Goal: Information Seeking & Learning: Learn about a topic

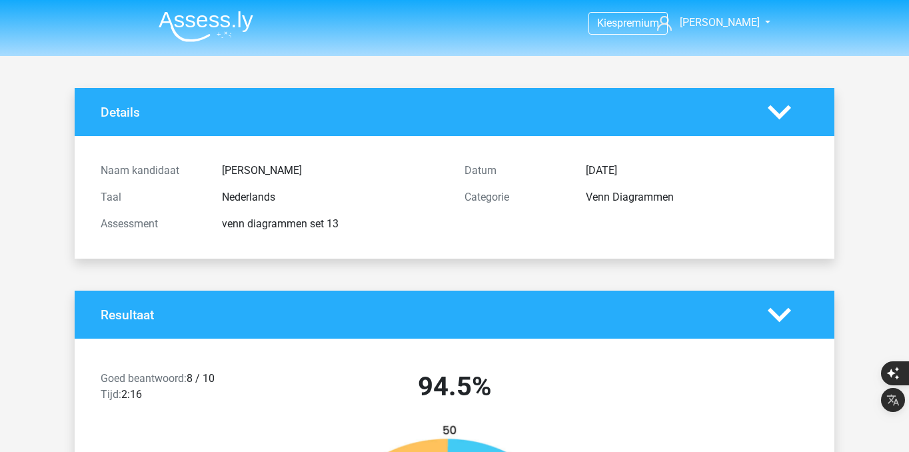
click at [215, 23] on img at bounding box center [206, 26] width 95 height 31
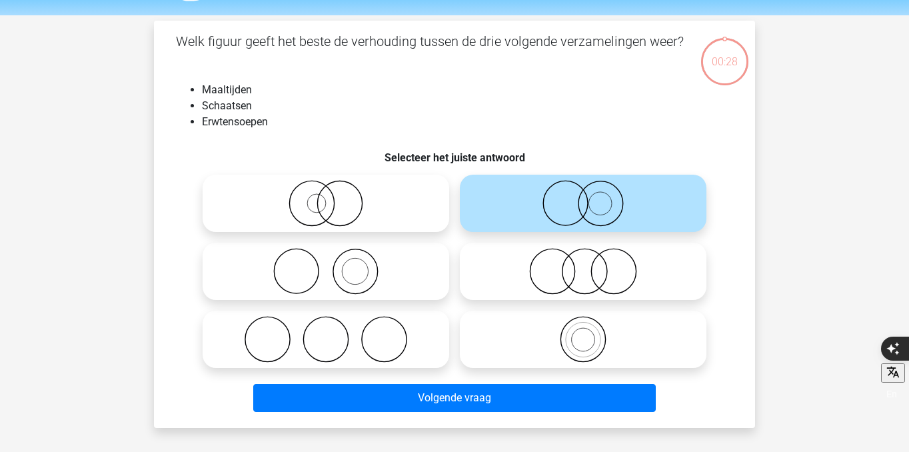
scroll to position [53, 0]
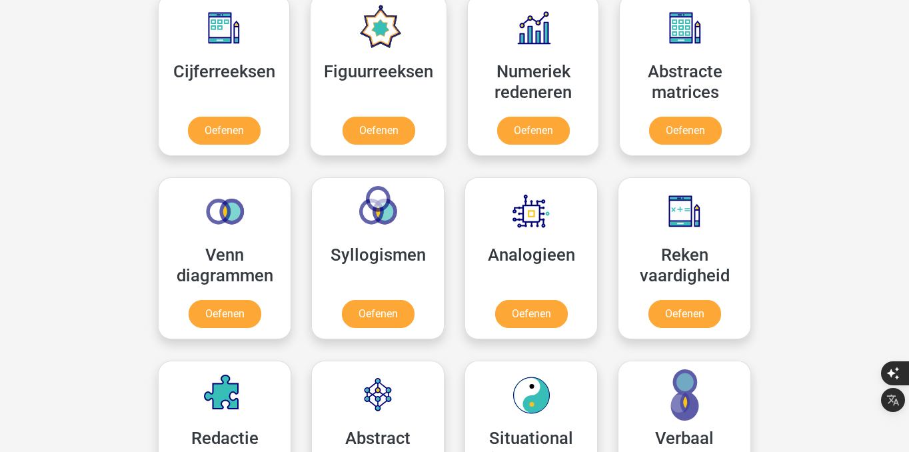
scroll to position [635, 0]
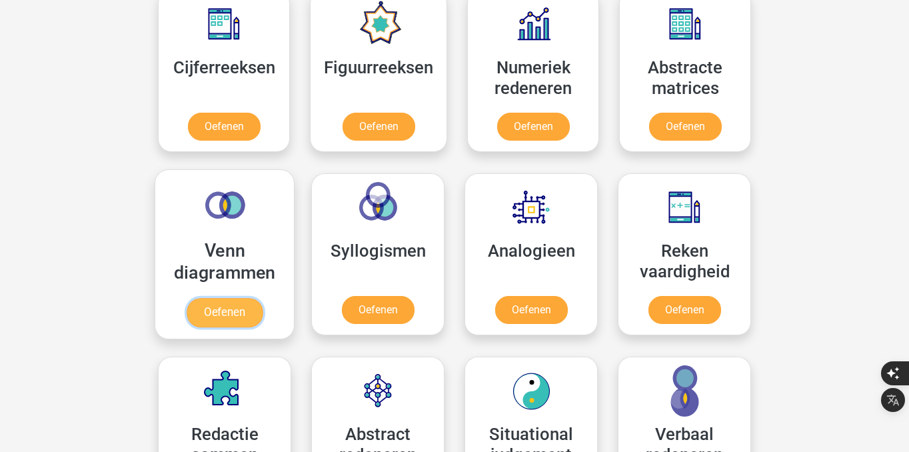
click at [244, 308] on link "Oefenen" at bounding box center [225, 312] width 76 height 29
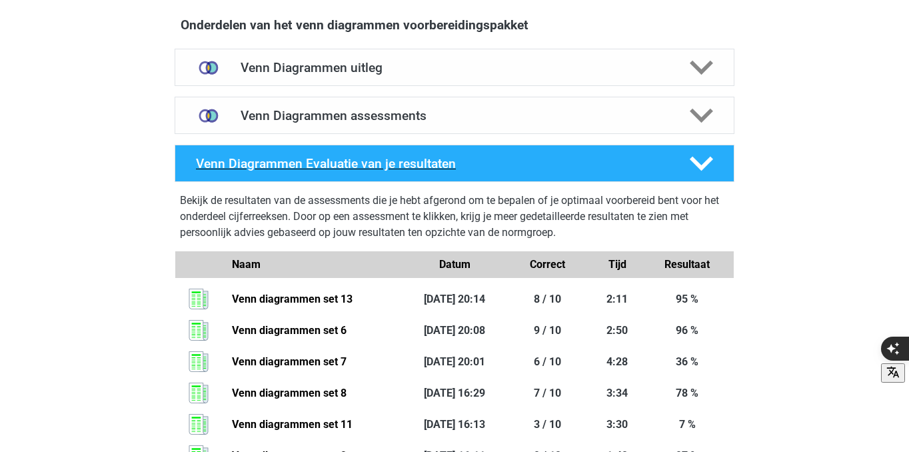
scroll to position [763, 0]
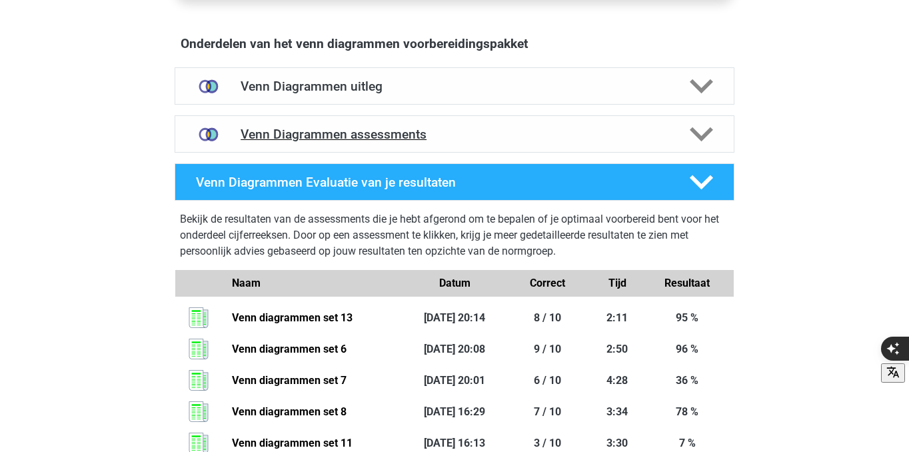
click at [385, 129] on h4 "Venn Diagrammen assessments" at bounding box center [455, 134] width 428 height 15
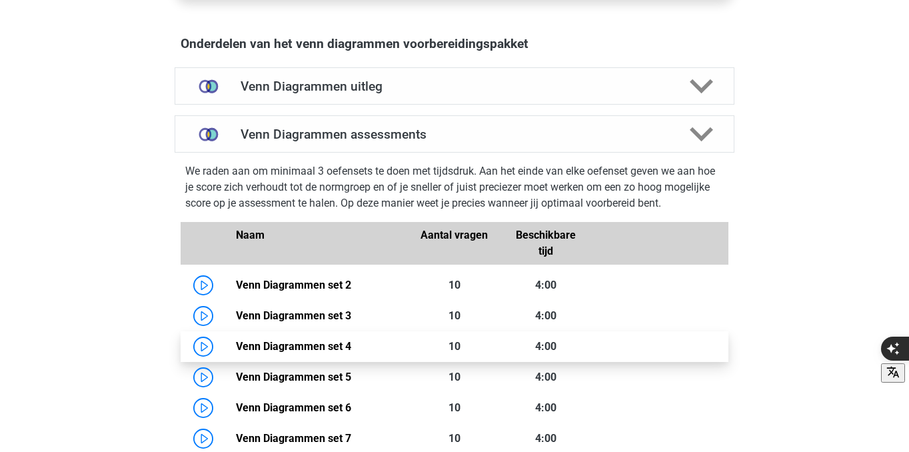
click at [310, 340] on link "Venn Diagrammen set 4" at bounding box center [293, 346] width 115 height 13
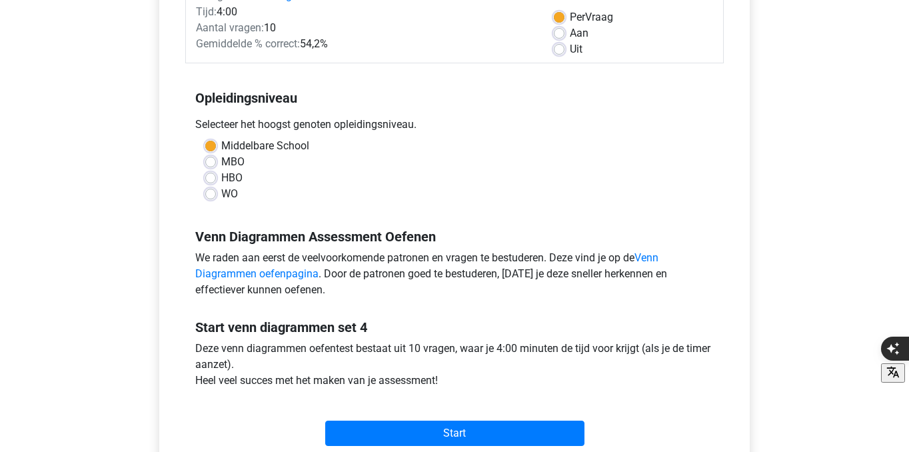
scroll to position [200, 0]
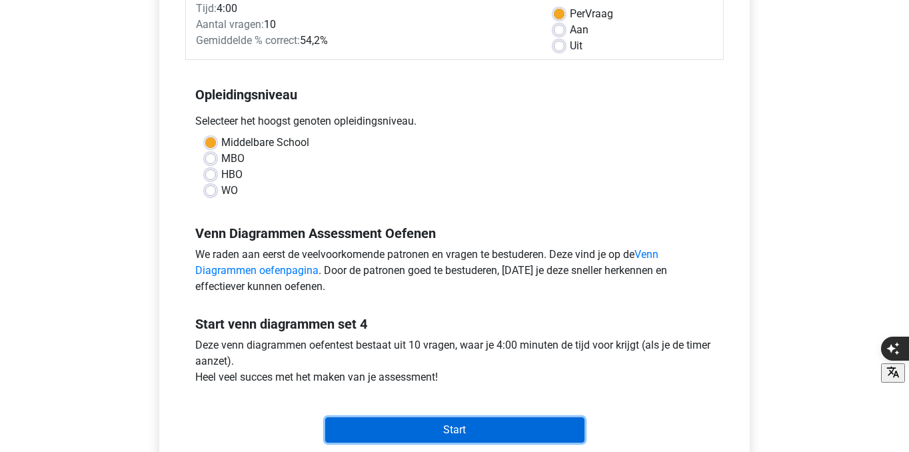
click at [388, 431] on input "Start" at bounding box center [454, 429] width 259 height 25
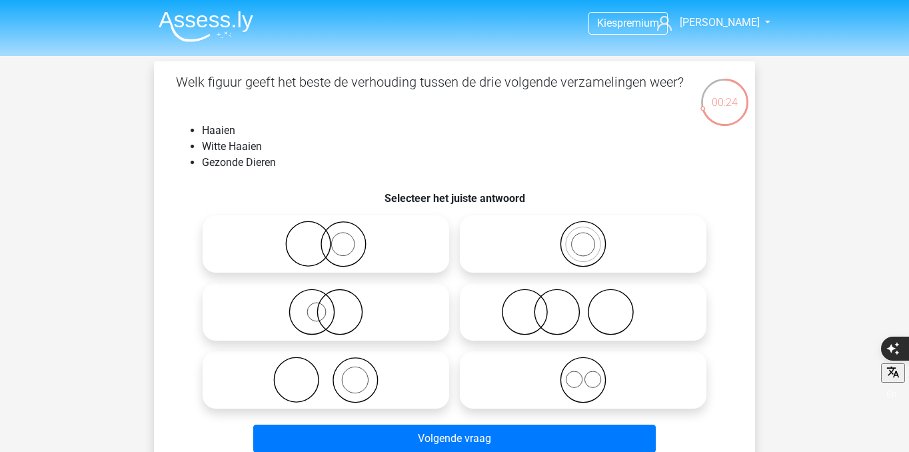
click at [380, 325] on icon at bounding box center [326, 312] width 236 height 47
click at [335, 305] on input "radio" at bounding box center [330, 301] width 9 height 9
radio input "true"
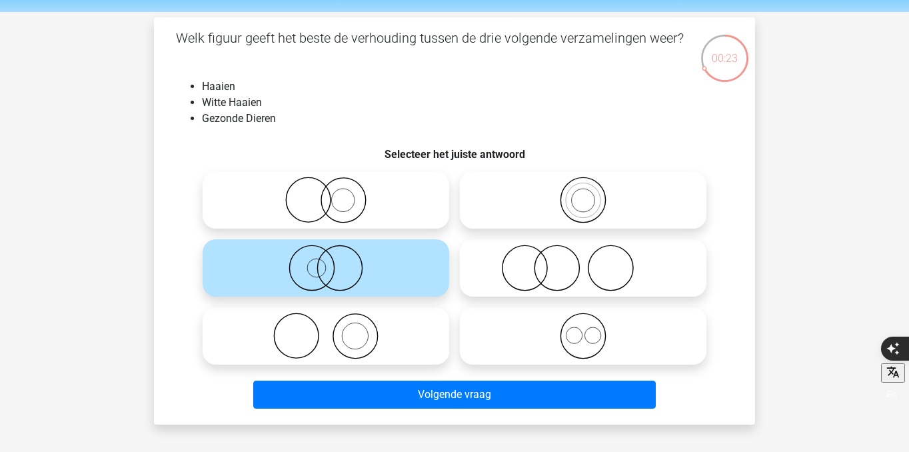
scroll to position [46, 0]
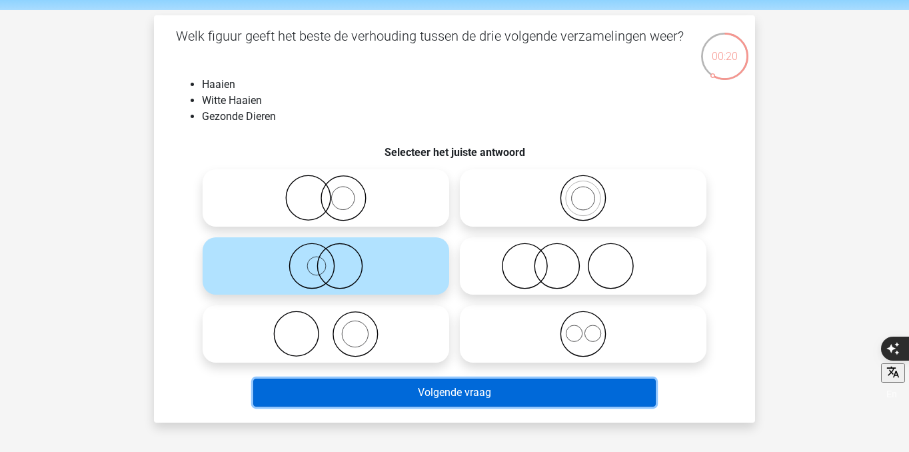
click at [424, 387] on button "Volgende vraag" at bounding box center [454, 393] width 403 height 28
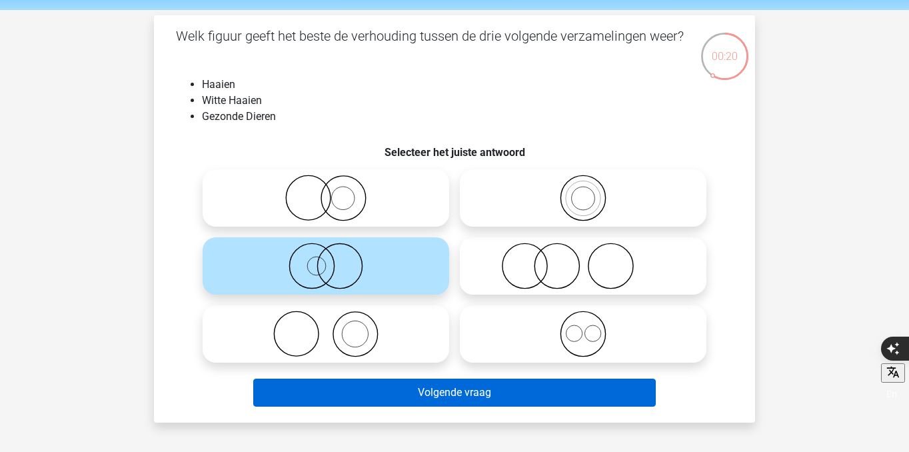
scroll to position [61, 0]
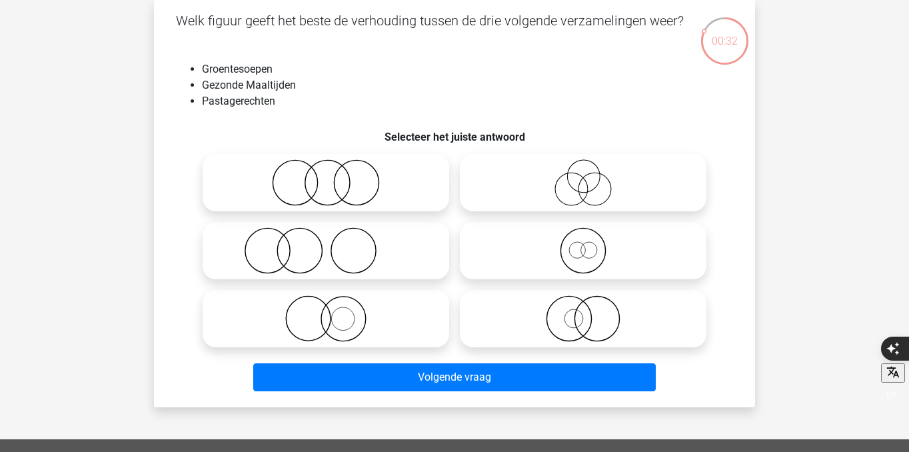
click at [377, 200] on icon at bounding box center [326, 182] width 236 height 47
click at [335, 176] on input "radio" at bounding box center [330, 171] width 9 height 9
radio input "true"
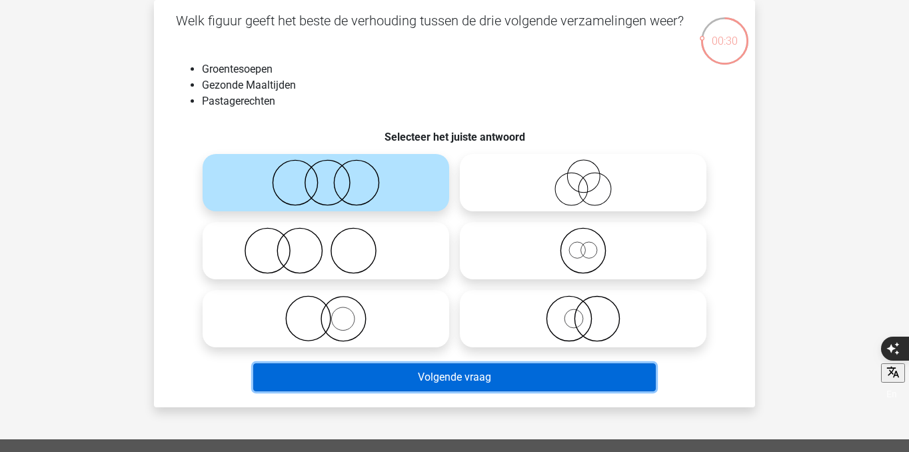
click at [439, 379] on button "Volgende vraag" at bounding box center [454, 377] width 403 height 28
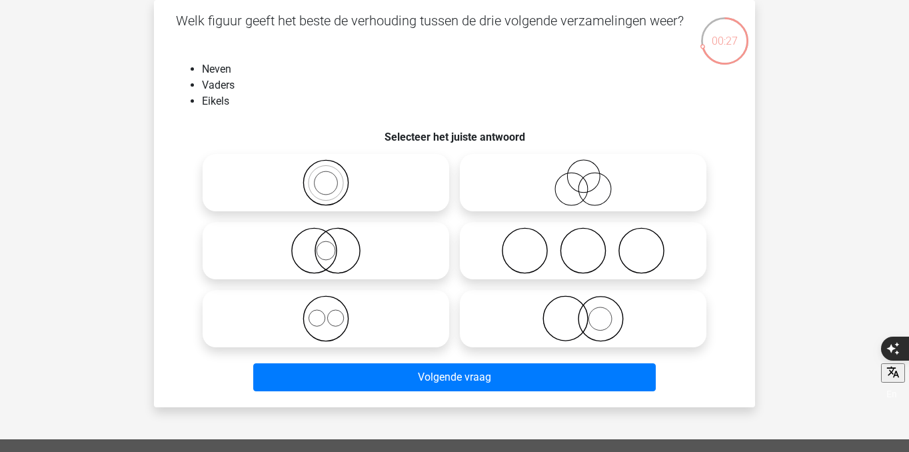
click at [595, 189] on icon at bounding box center [583, 182] width 236 height 47
click at [592, 176] on input "radio" at bounding box center [587, 171] width 9 height 9
radio input "true"
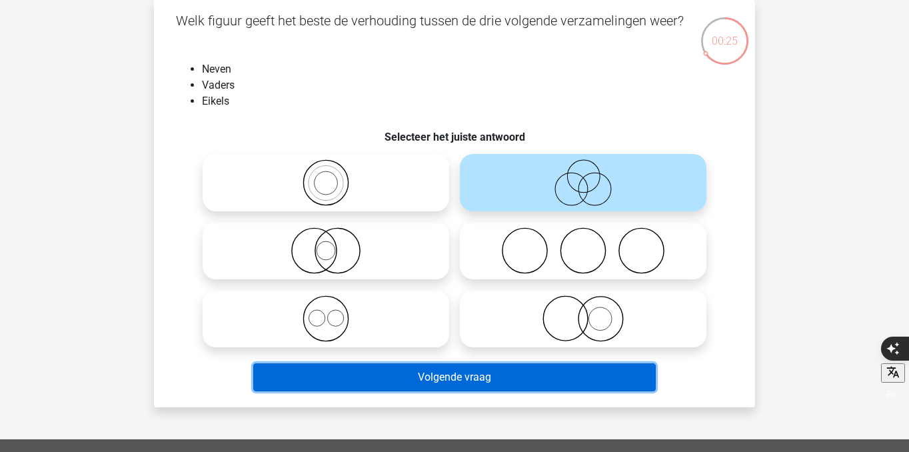
click at [585, 365] on button "Volgende vraag" at bounding box center [454, 377] width 403 height 28
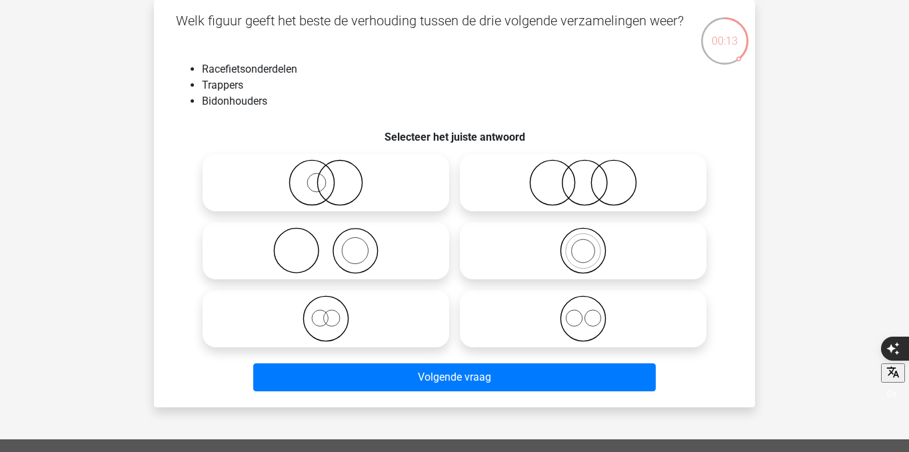
click at [573, 312] on icon at bounding box center [583, 318] width 236 height 47
click at [583, 312] on input "radio" at bounding box center [587, 307] width 9 height 9
radio input "true"
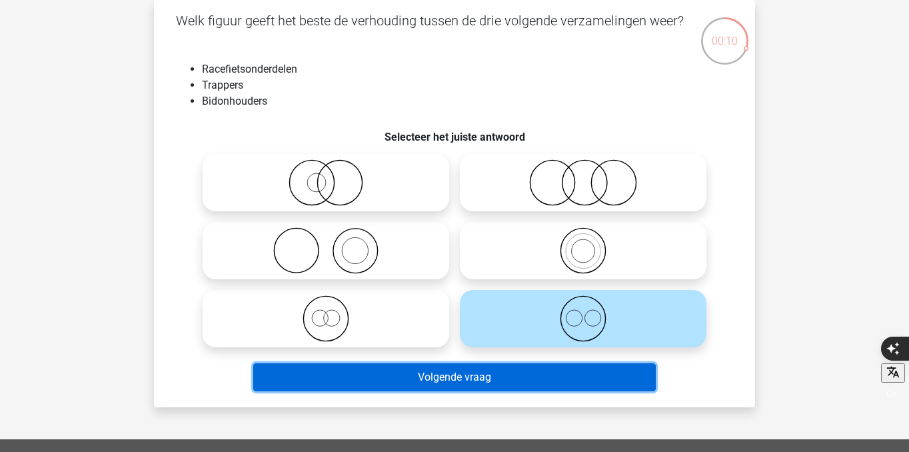
click at [541, 381] on button "Volgende vraag" at bounding box center [454, 377] width 403 height 28
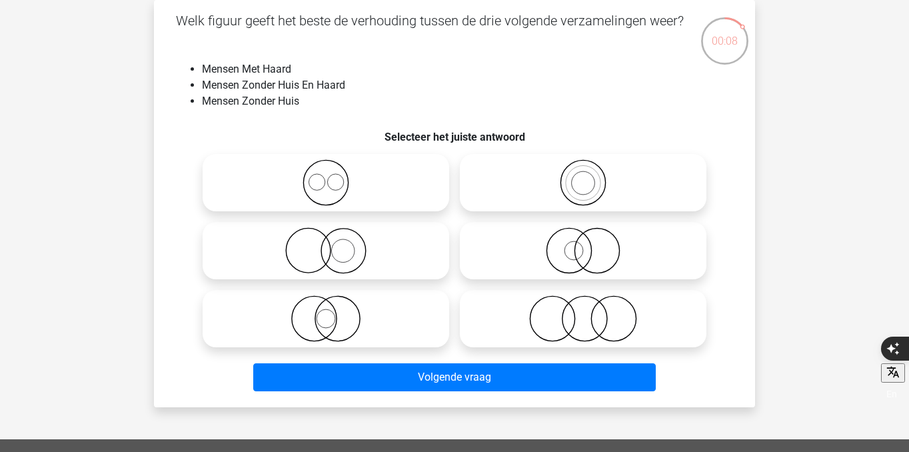
click at [537, 200] on icon at bounding box center [583, 182] width 236 height 47
click at [583, 176] on input "radio" at bounding box center [587, 171] width 9 height 9
radio input "true"
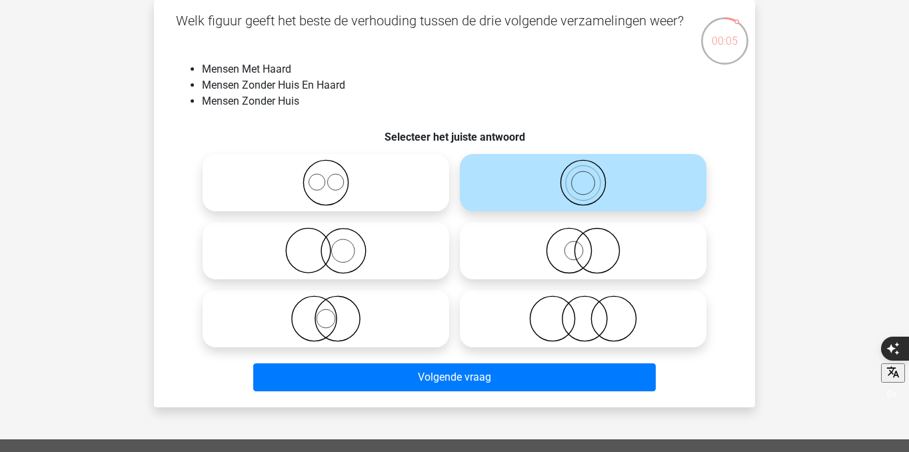
click at [509, 319] on icon at bounding box center [583, 318] width 236 height 47
click at [583, 312] on input "radio" at bounding box center [587, 307] width 9 height 9
radio input "true"
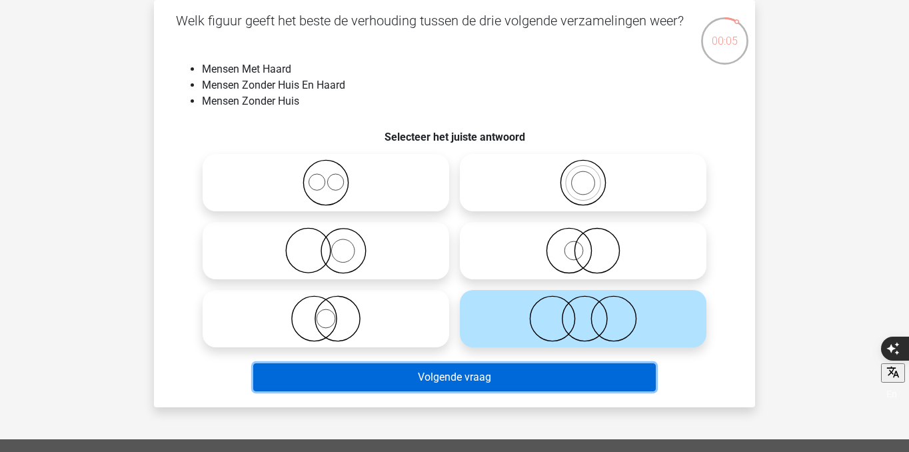
click at [483, 376] on button "Volgende vraag" at bounding box center [454, 377] width 403 height 28
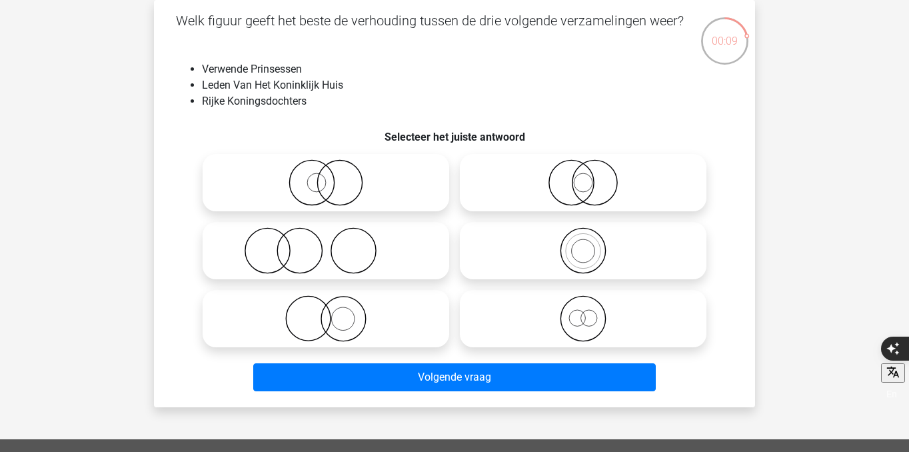
click at [383, 194] on icon at bounding box center [326, 182] width 236 height 47
click at [335, 176] on input "radio" at bounding box center [330, 171] width 9 height 9
radio input "true"
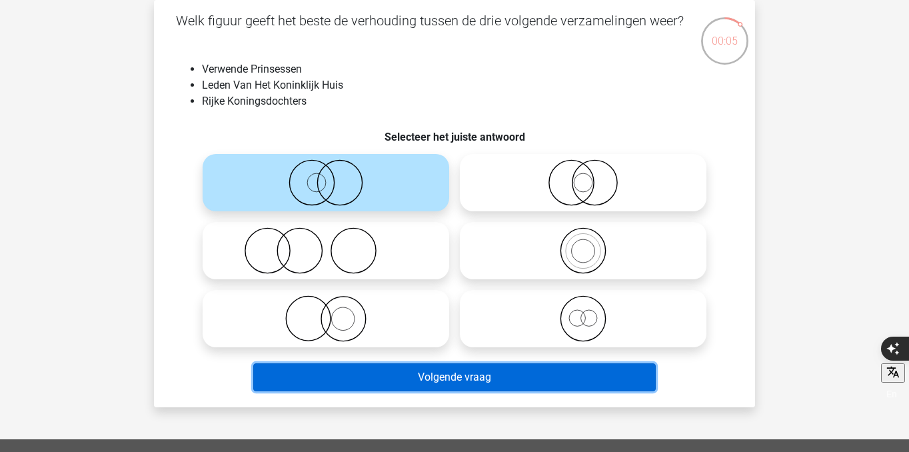
click at [445, 369] on button "Volgende vraag" at bounding box center [454, 377] width 403 height 28
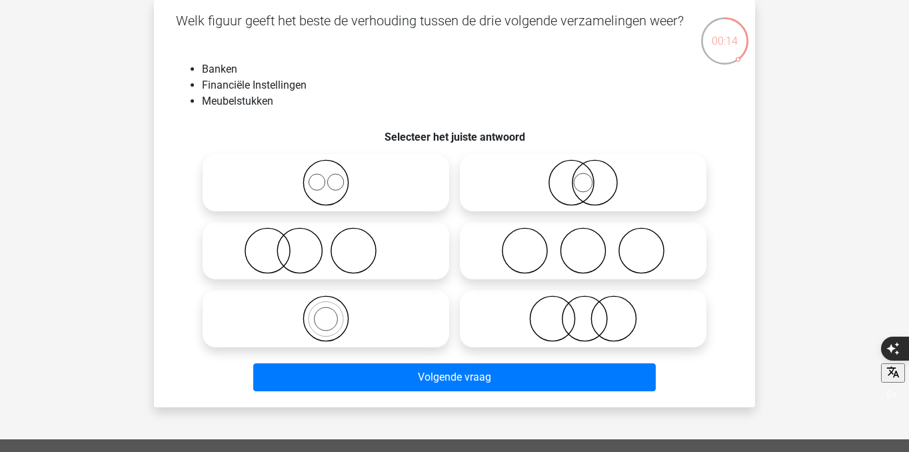
click at [409, 273] on icon at bounding box center [326, 250] width 236 height 47
click at [335, 244] on input "radio" at bounding box center [330, 239] width 9 height 9
radio input "true"
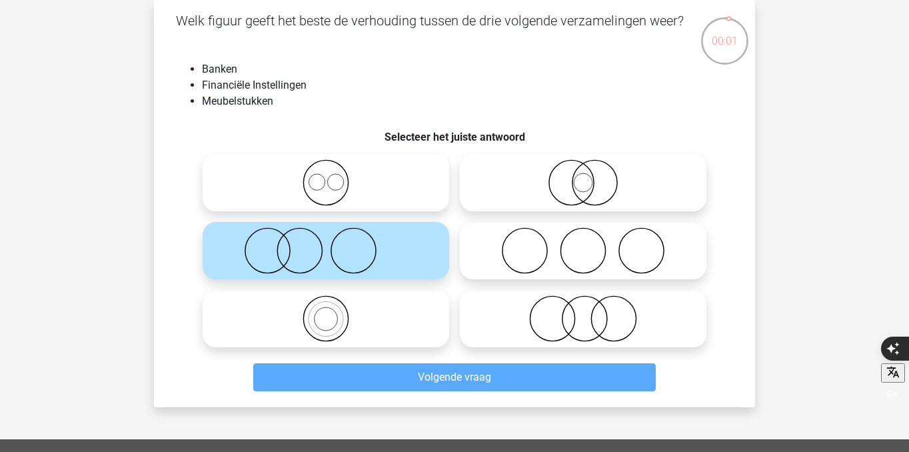
click at [555, 326] on icon at bounding box center [583, 318] width 236 height 47
click at [583, 312] on input "radio" at bounding box center [587, 307] width 9 height 9
radio input "true"
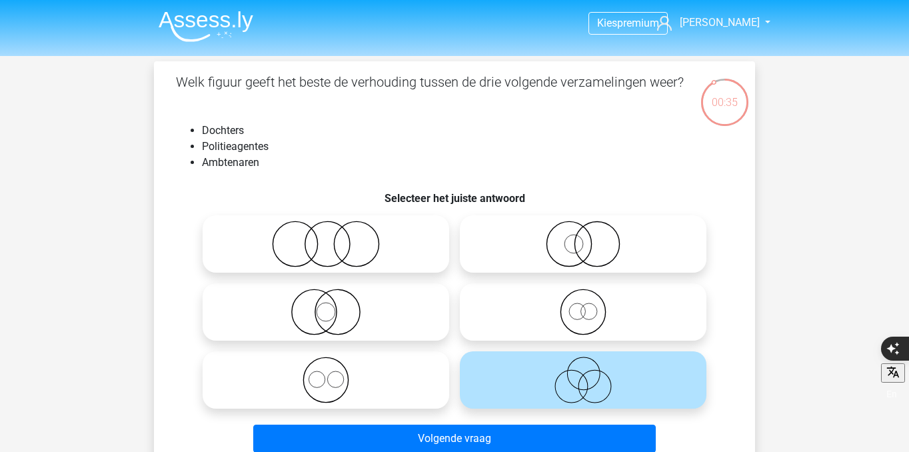
click at [287, 171] on div "Welk figuur geeft het beste de verhouding tussen de drie volgende verzamelingen…" at bounding box center [454, 265] width 591 height 386
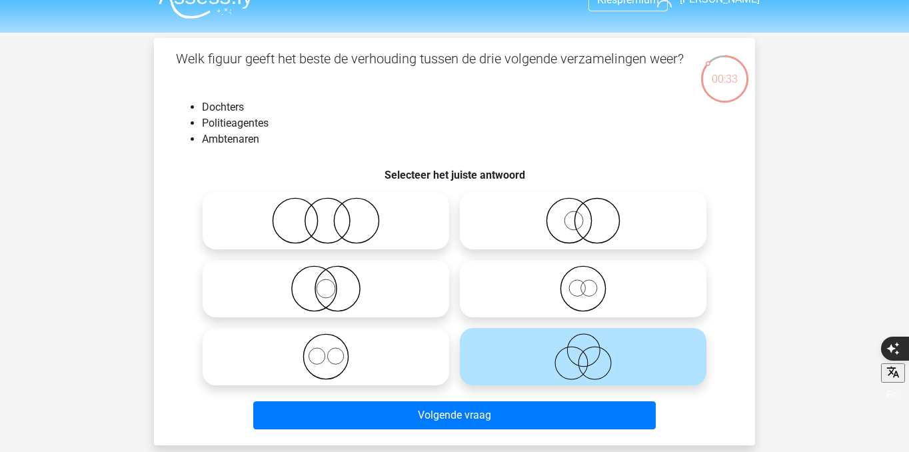
scroll to position [27, 0]
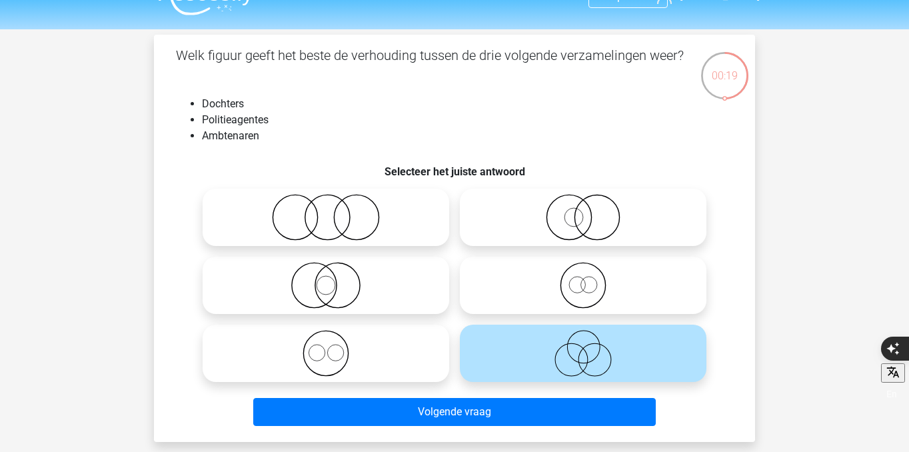
click at [540, 231] on icon at bounding box center [583, 217] width 236 height 47
click at [583, 211] on input "radio" at bounding box center [587, 206] width 9 height 9
radio input "true"
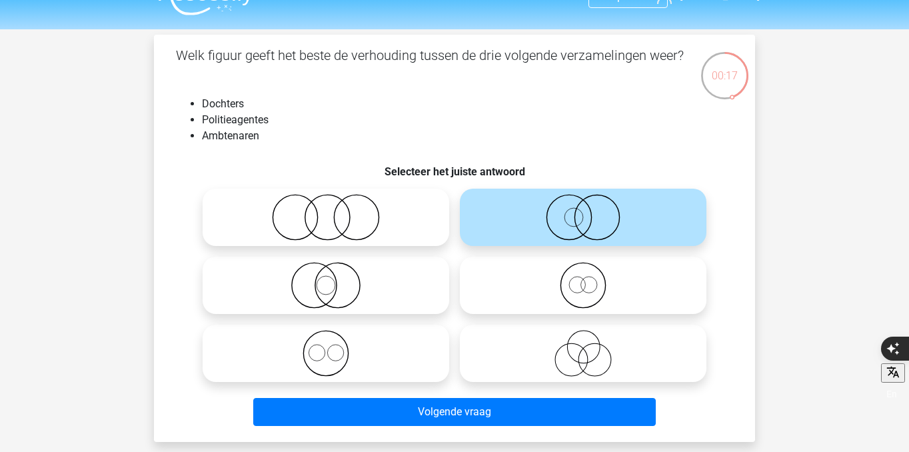
scroll to position [44, 0]
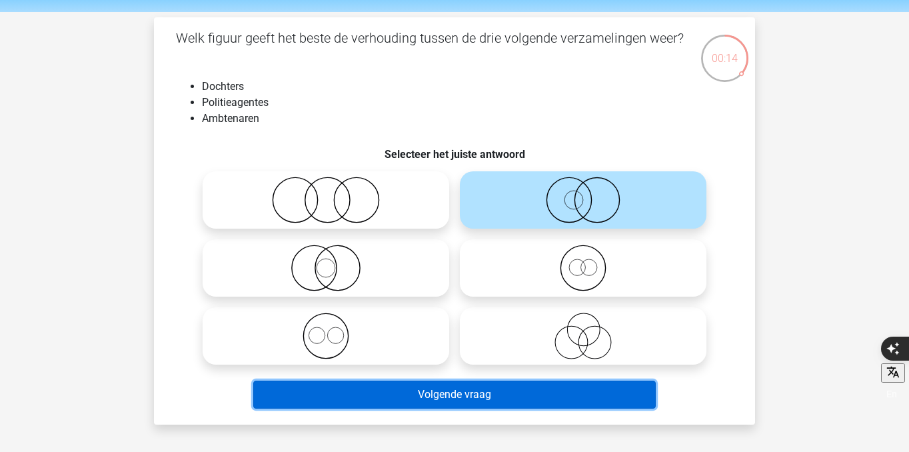
click at [530, 391] on button "Volgende vraag" at bounding box center [454, 395] width 403 height 28
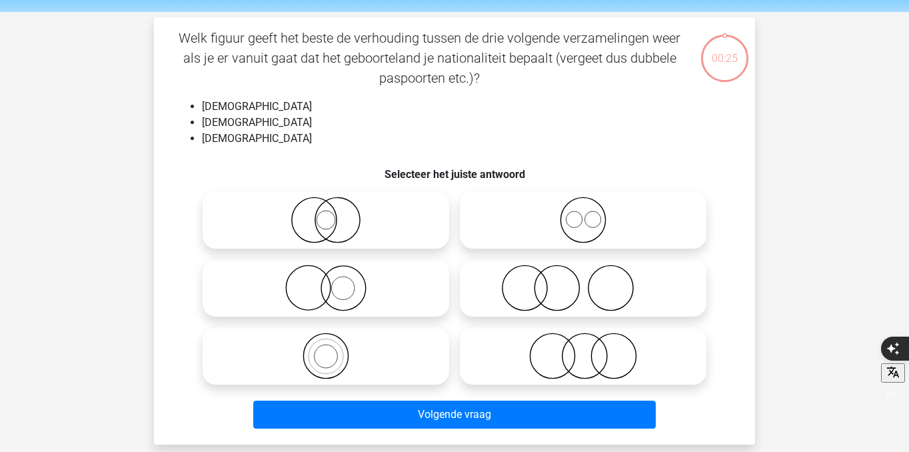
scroll to position [61, 0]
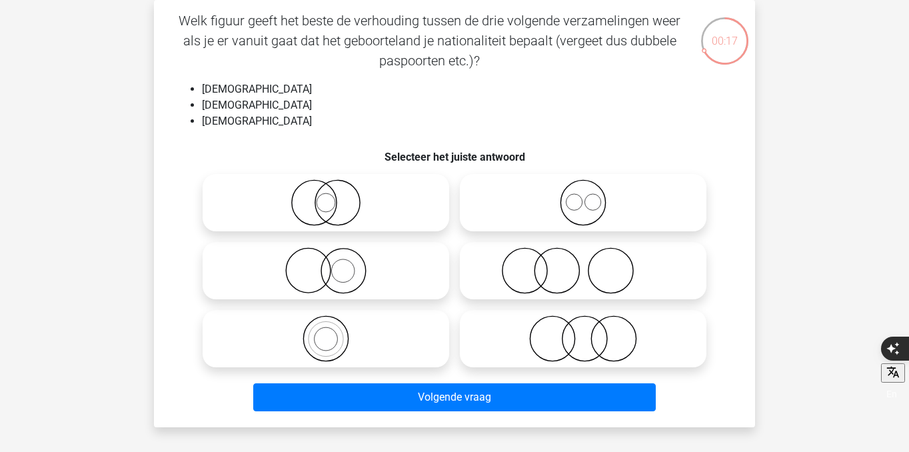
click at [541, 210] on icon at bounding box center [583, 202] width 236 height 47
click at [583, 196] on input "radio" at bounding box center [587, 191] width 9 height 9
radio input "true"
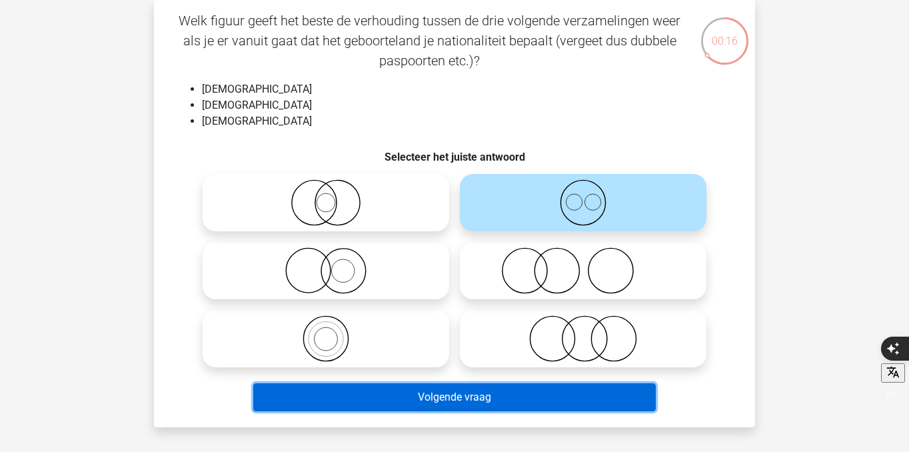
click at [500, 393] on button "Volgende vraag" at bounding box center [454, 397] width 403 height 28
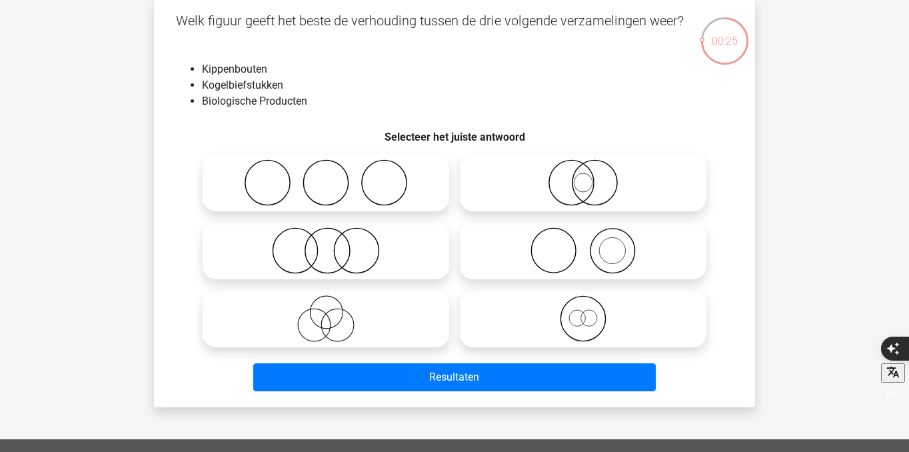
click at [391, 251] on icon at bounding box center [326, 250] width 236 height 47
click at [335, 244] on input "radio" at bounding box center [330, 239] width 9 height 9
radio input "true"
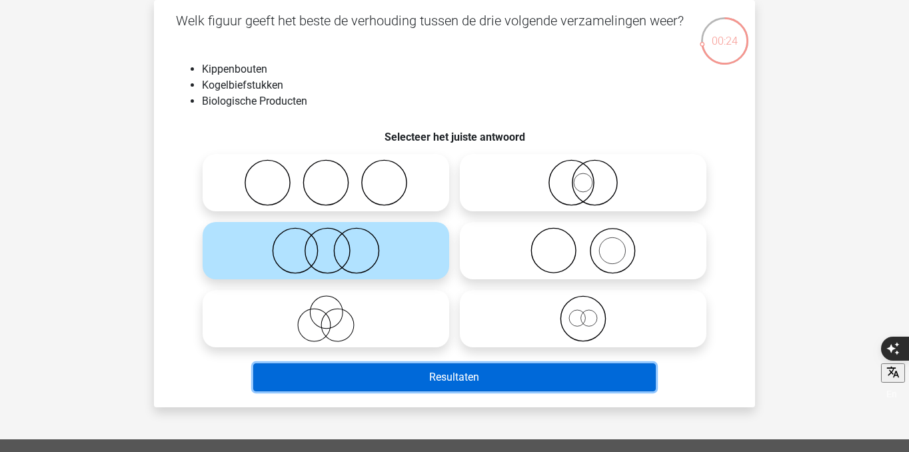
click at [458, 374] on button "Resultaten" at bounding box center [454, 377] width 403 height 28
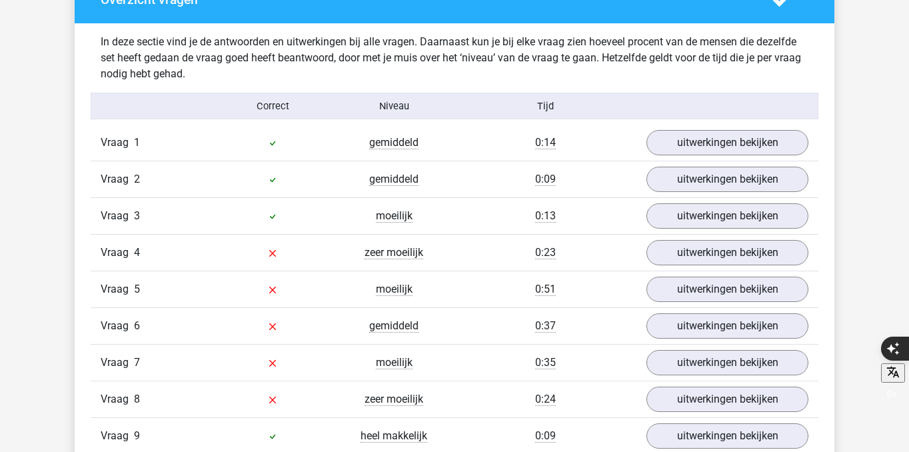
scroll to position [1041, 0]
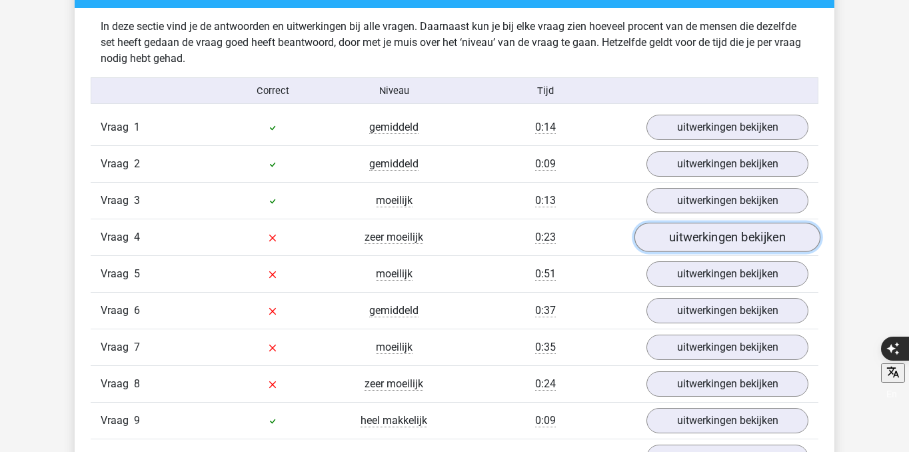
click at [675, 243] on link "uitwerkingen bekijken" at bounding box center [728, 237] width 186 height 29
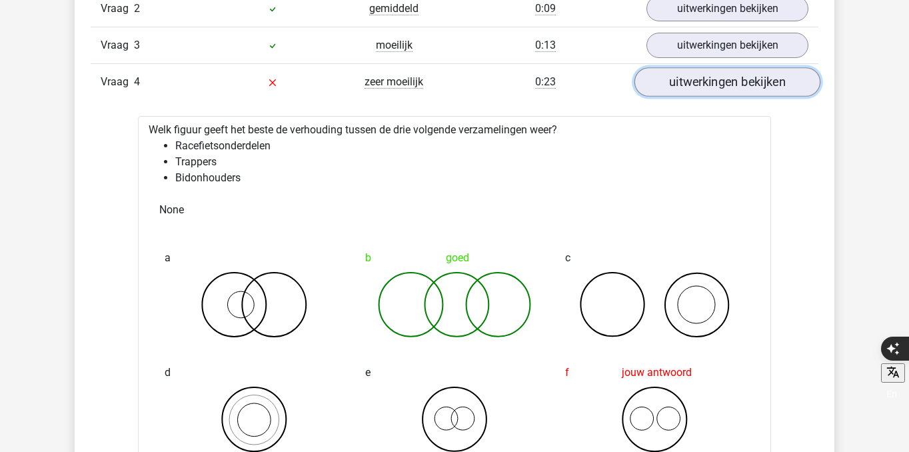
scroll to position [1219, 0]
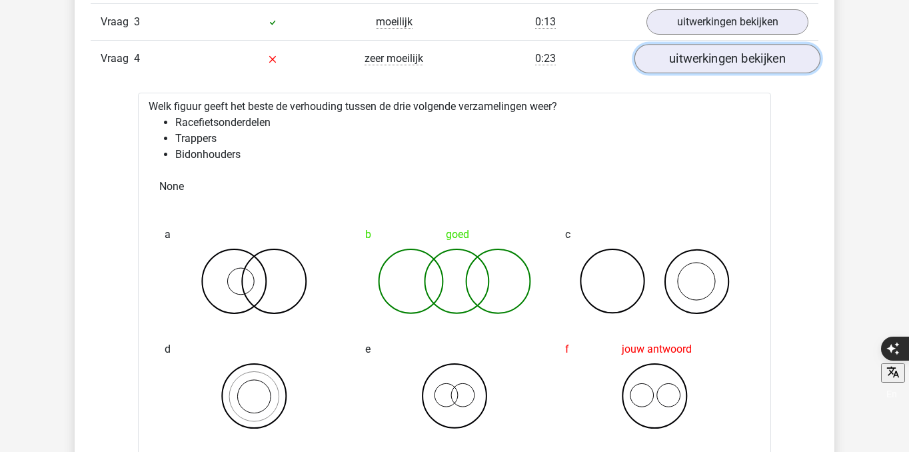
click at [703, 66] on link "uitwerkingen bekijken" at bounding box center [728, 58] width 186 height 29
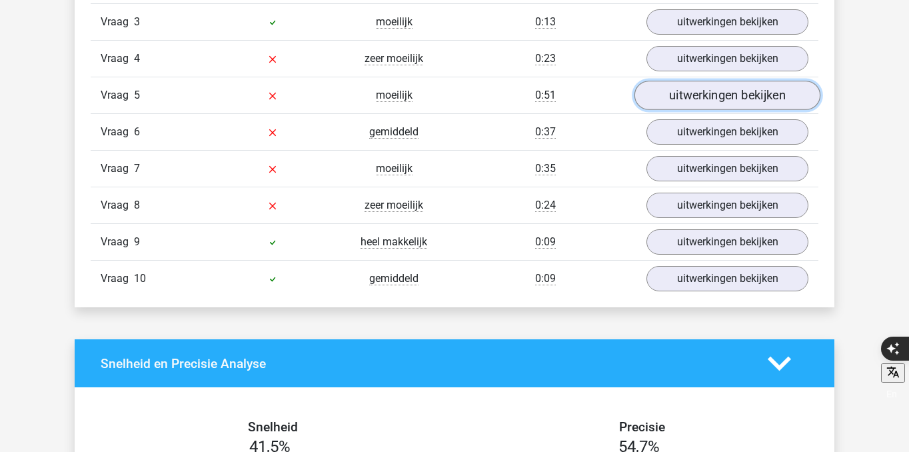
click at [701, 86] on link "uitwerkingen bekijken" at bounding box center [728, 95] width 186 height 29
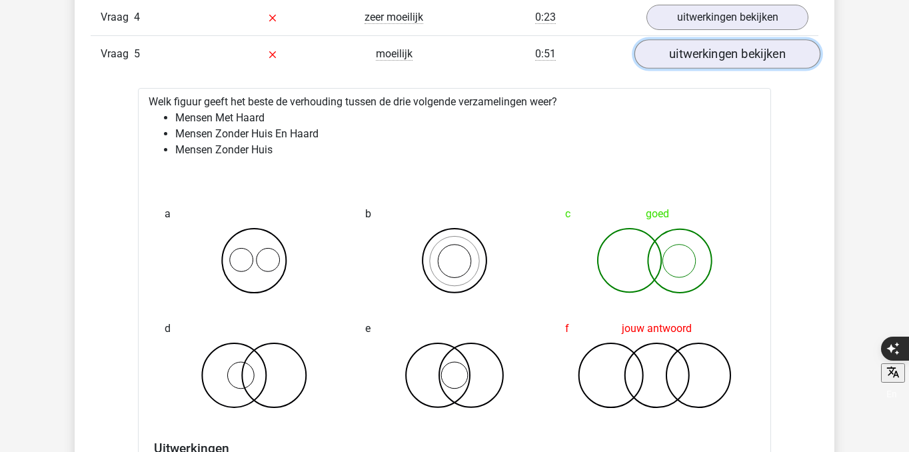
scroll to position [1265, 0]
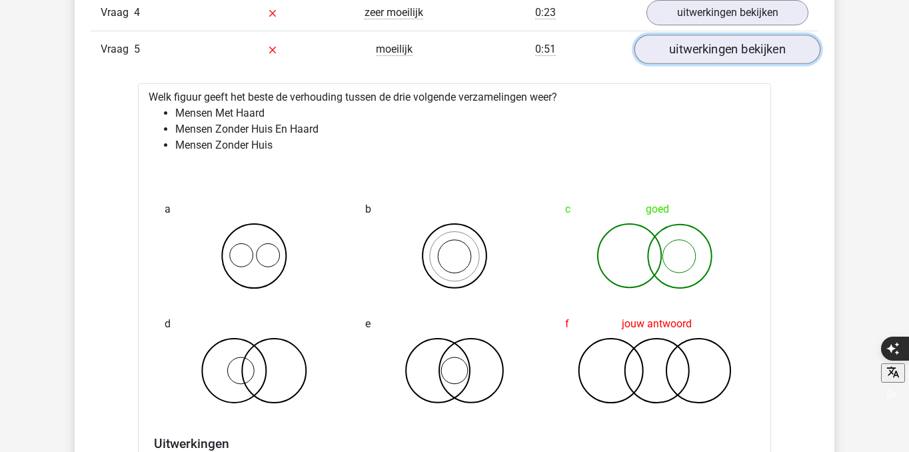
click at [705, 55] on link "uitwerkingen bekijken" at bounding box center [728, 49] width 186 height 29
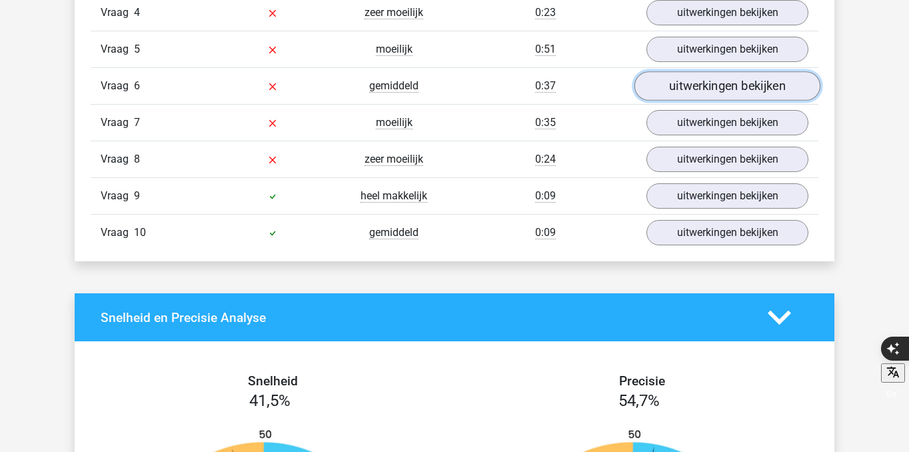
click at [703, 79] on link "uitwerkingen bekijken" at bounding box center [728, 85] width 186 height 29
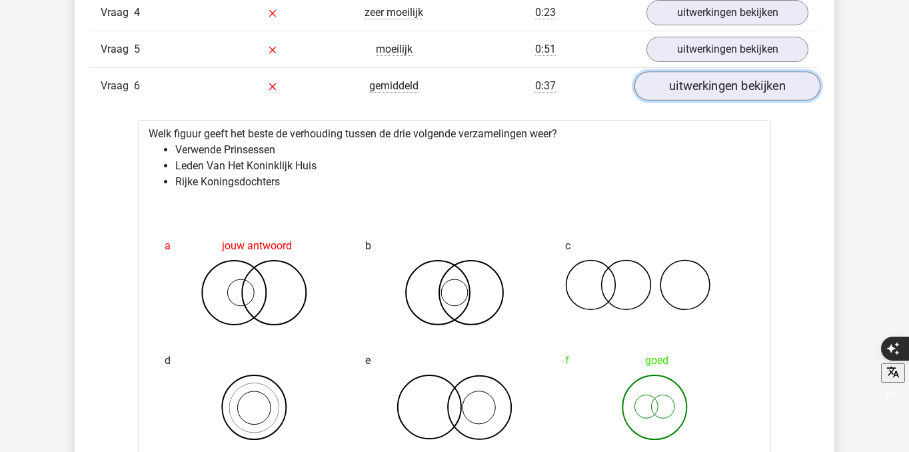
scroll to position [1274, 0]
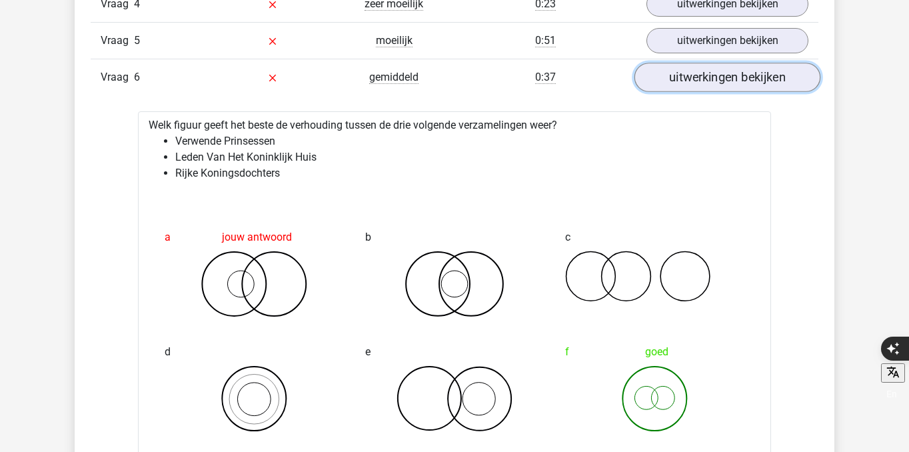
click at [703, 78] on link "uitwerkingen bekijken" at bounding box center [728, 77] width 186 height 29
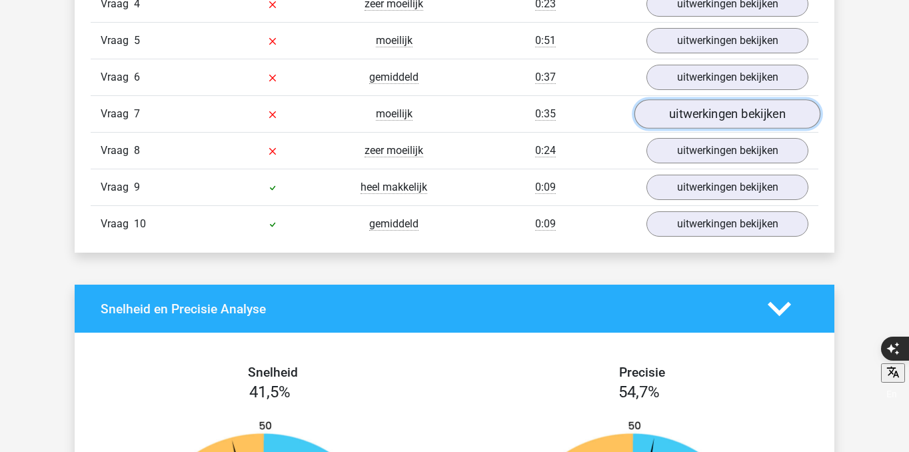
click at [702, 112] on link "uitwerkingen bekijken" at bounding box center [728, 113] width 186 height 29
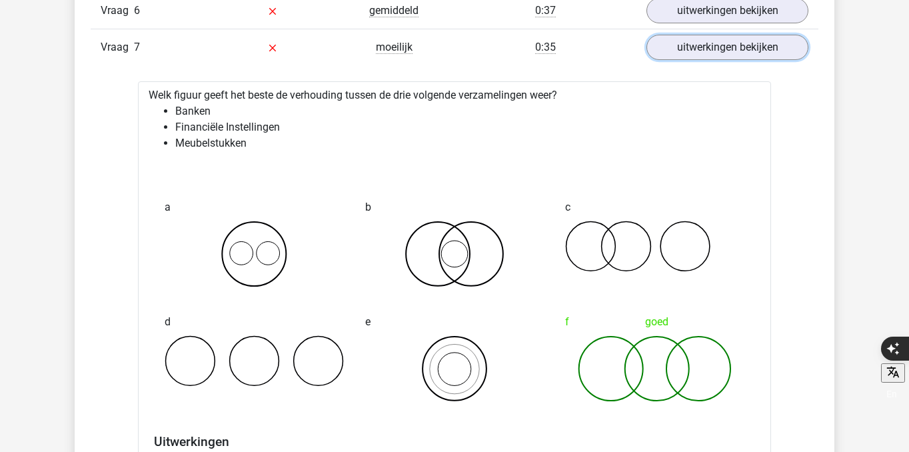
scroll to position [1339, 0]
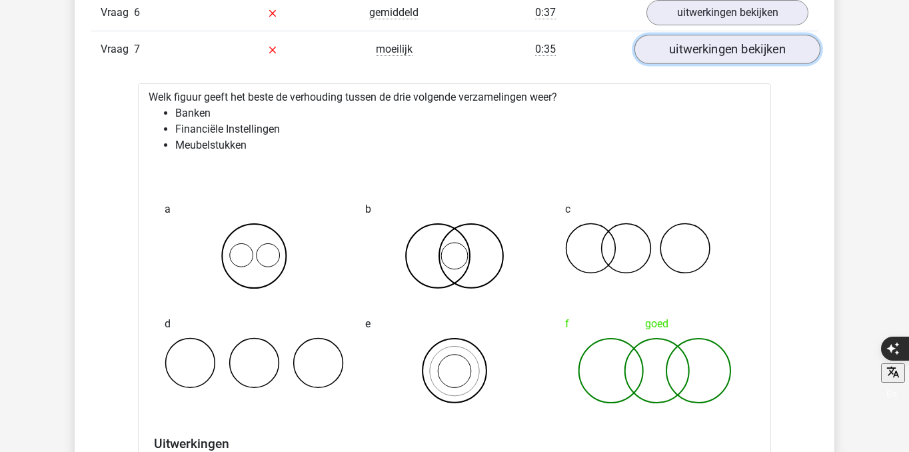
click at [702, 60] on link "uitwerkingen bekijken" at bounding box center [728, 49] width 186 height 29
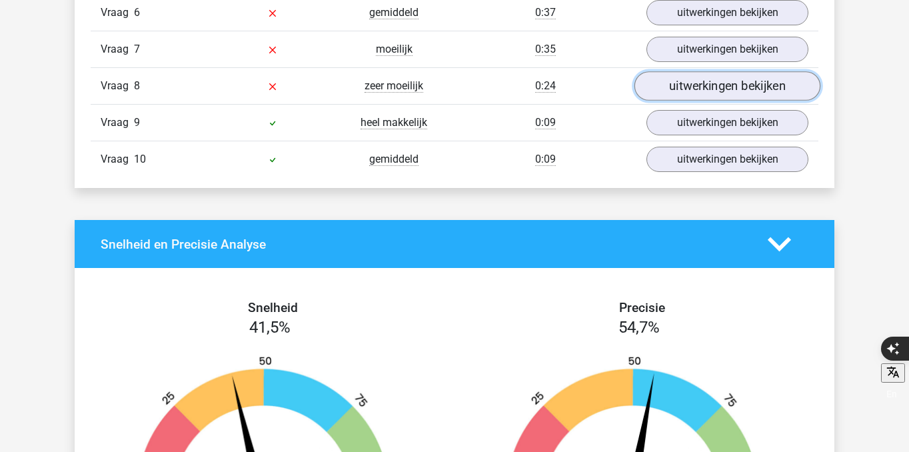
click at [702, 79] on link "uitwerkingen bekijken" at bounding box center [728, 85] width 186 height 29
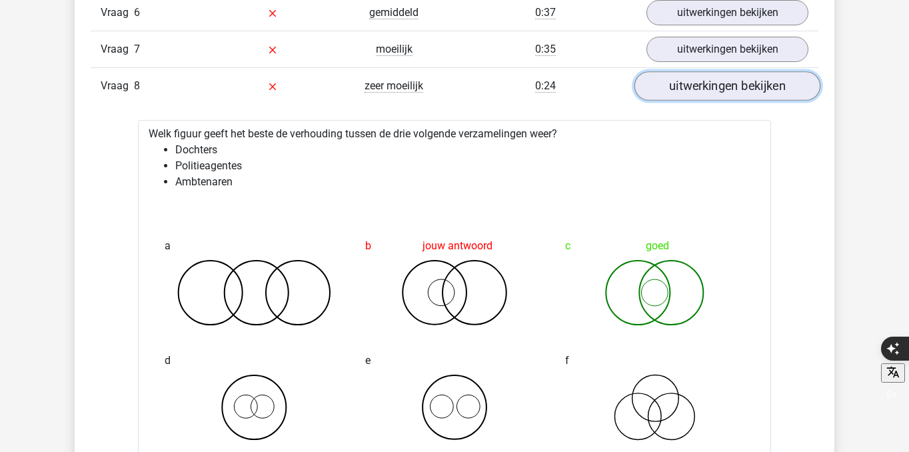
click at [736, 92] on link "uitwerkingen bekijken" at bounding box center [728, 85] width 186 height 29
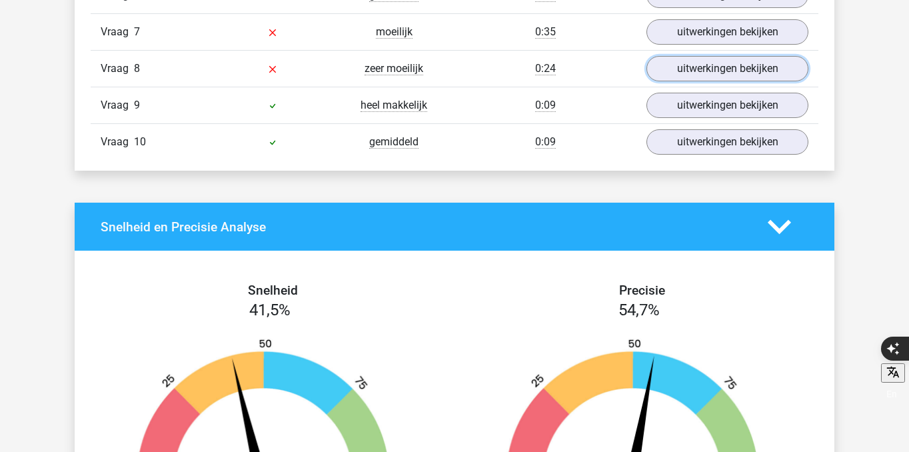
scroll to position [1216, 0]
